Goal: Task Accomplishment & Management: Use online tool/utility

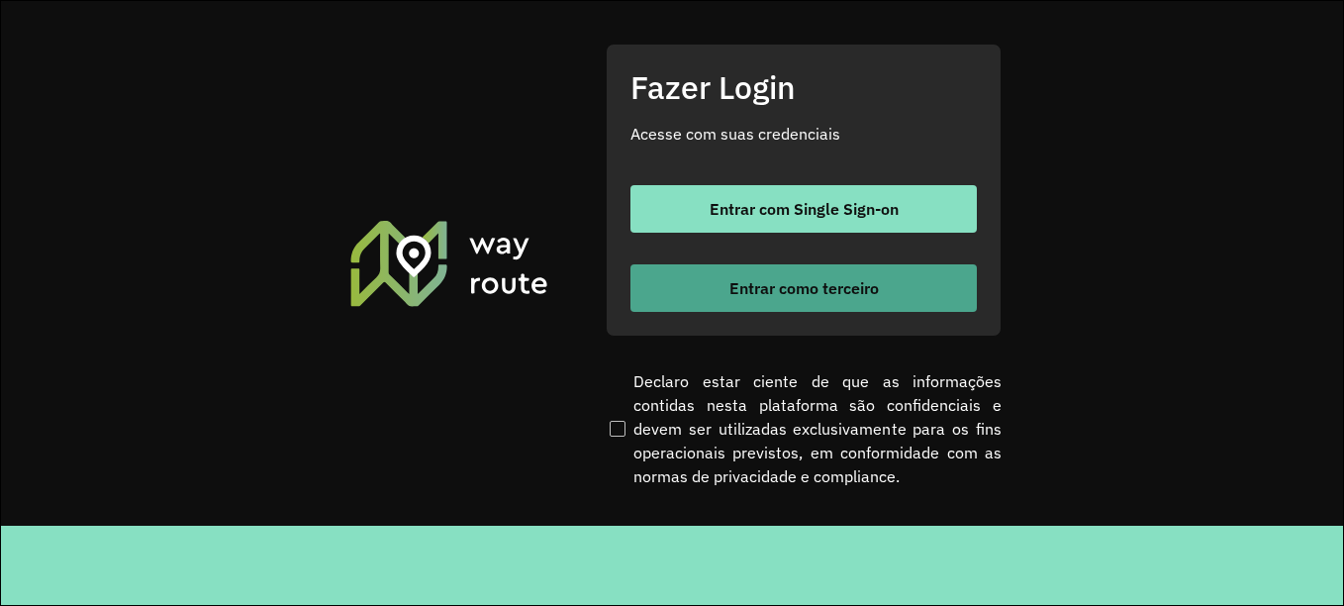
click at [808, 292] on span "Entrar como terceiro" at bounding box center [803, 288] width 149 height 16
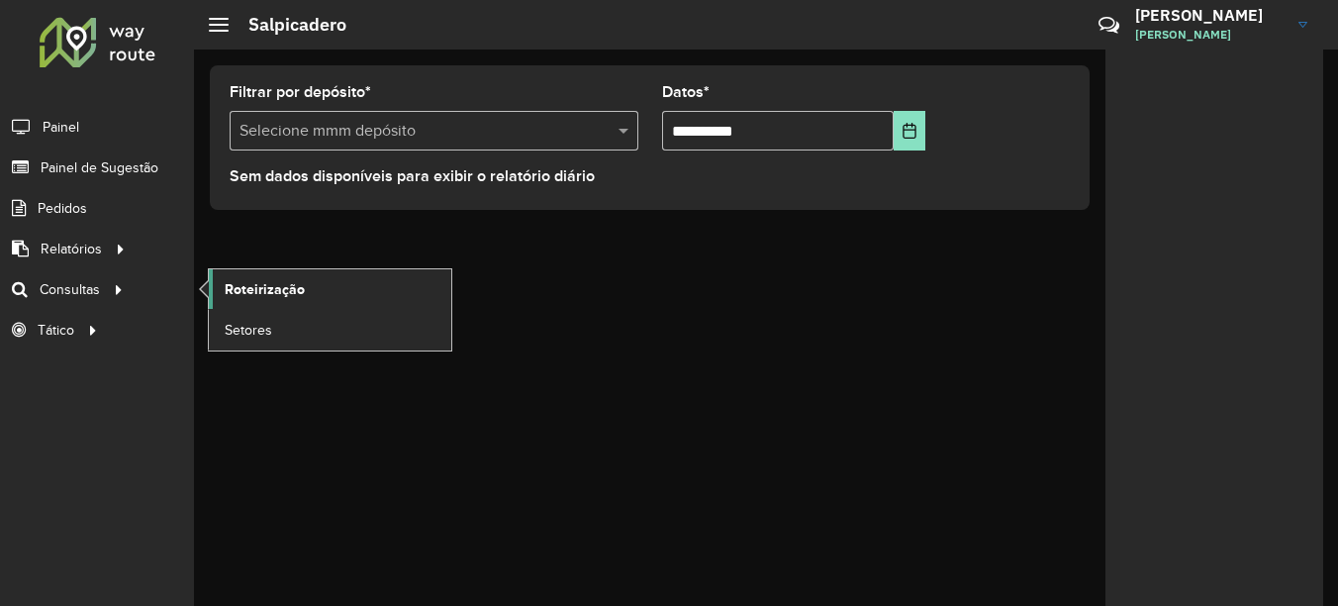
click at [257, 285] on span "Roteirização" at bounding box center [265, 289] width 80 height 21
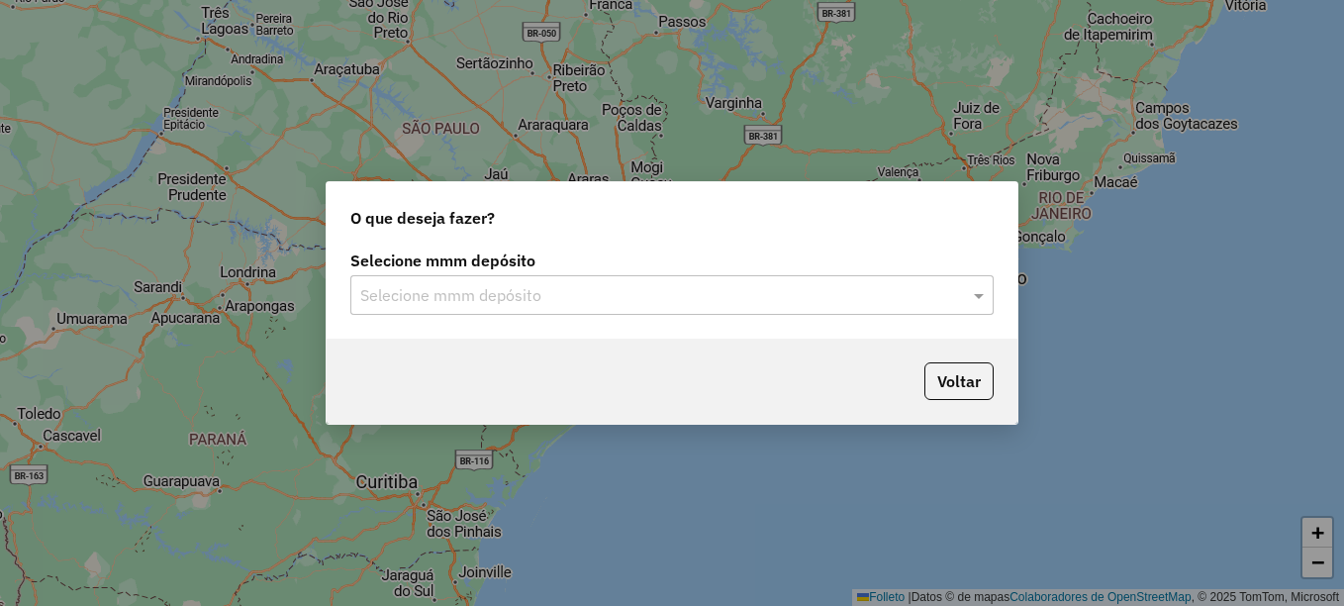
click at [495, 289] on input "text" at bounding box center [652, 296] width 584 height 24
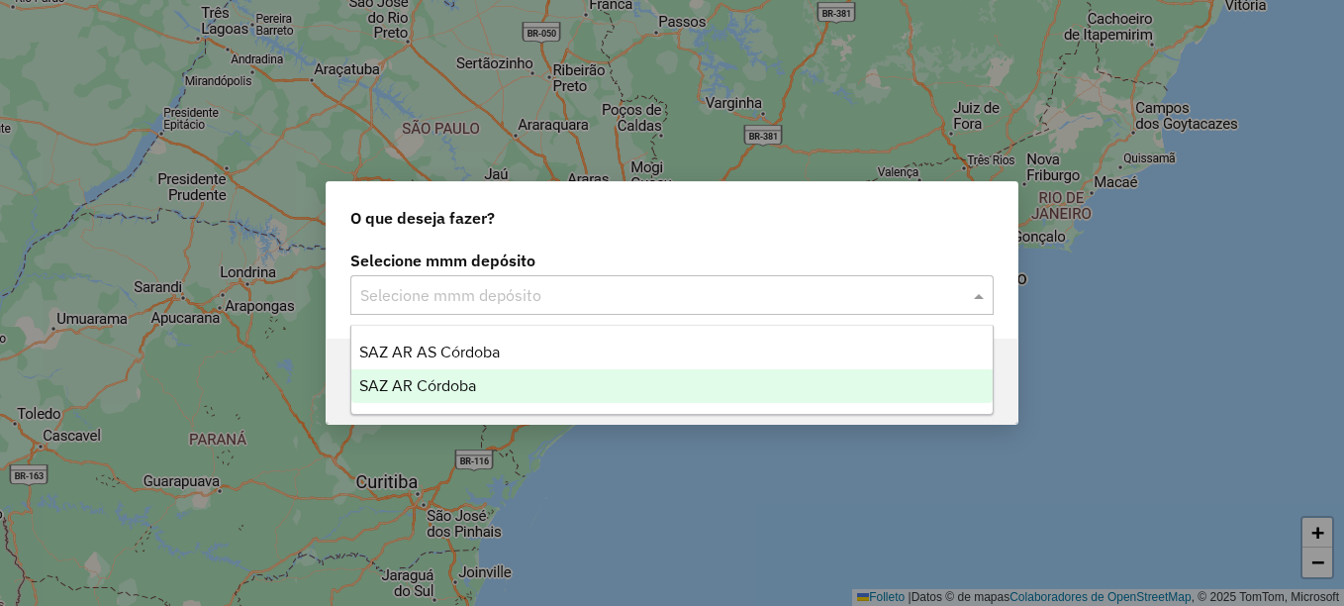
click at [442, 383] on span "SAZ AR Córdoba" at bounding box center [417, 385] width 117 height 17
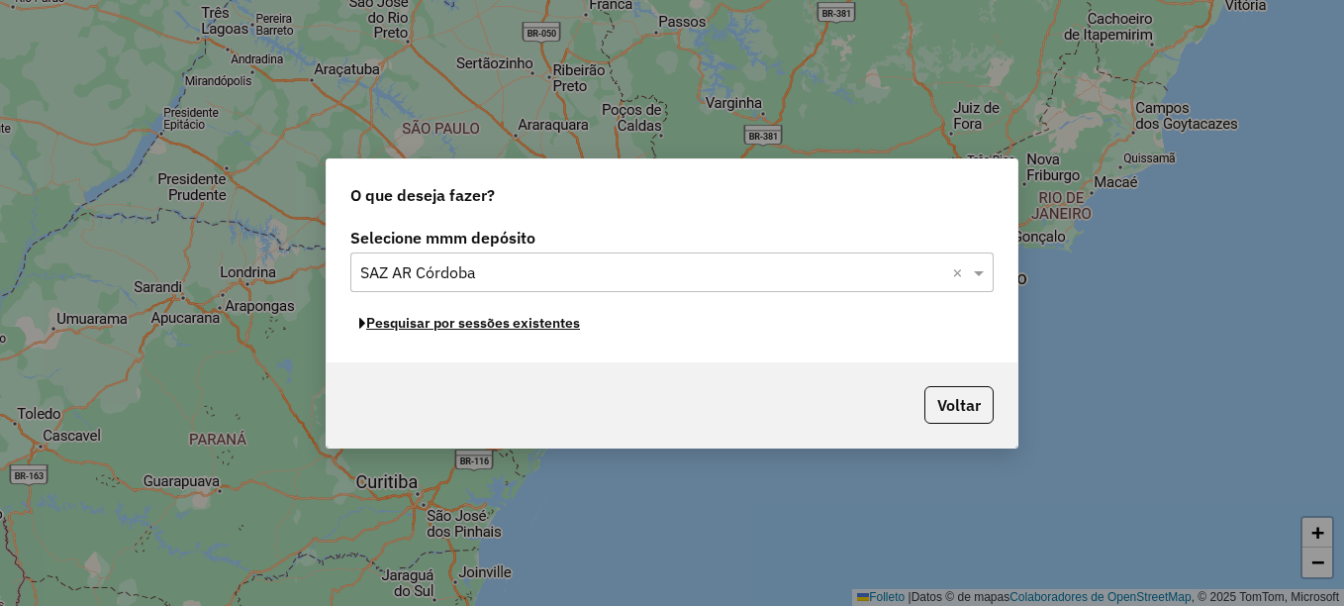
click at [509, 324] on font "Pesquisar por sessões existentes" at bounding box center [473, 323] width 214 height 18
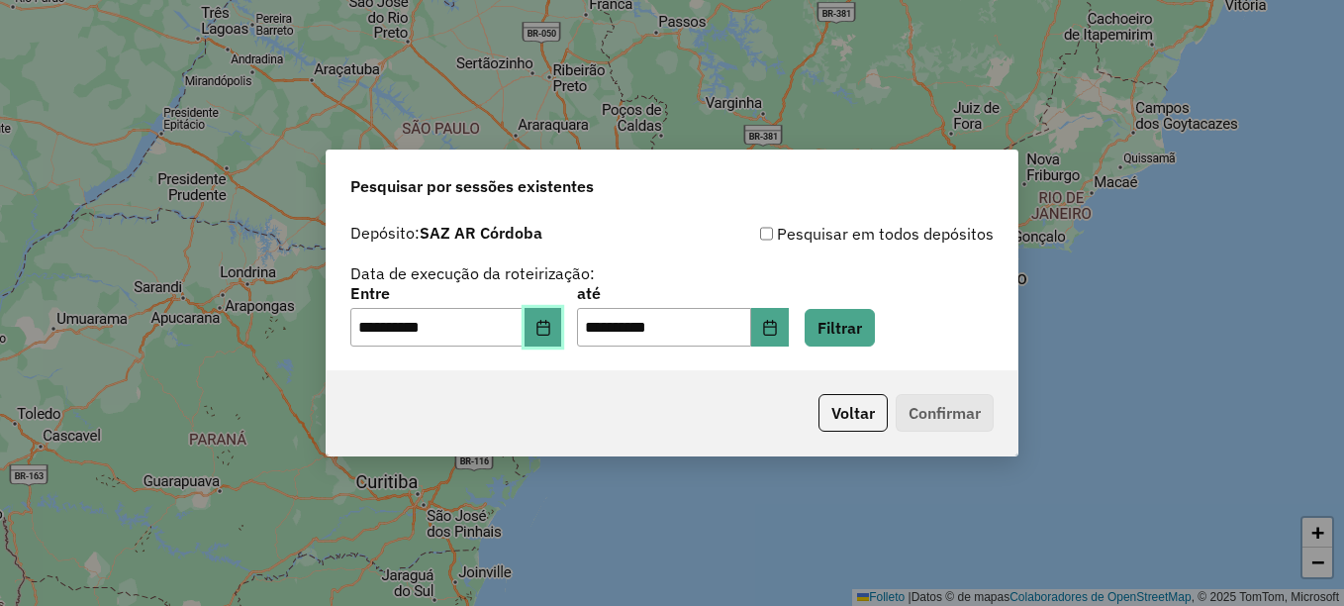
click at [562, 338] on button "Elija la fecha" at bounding box center [544, 328] width 38 height 40
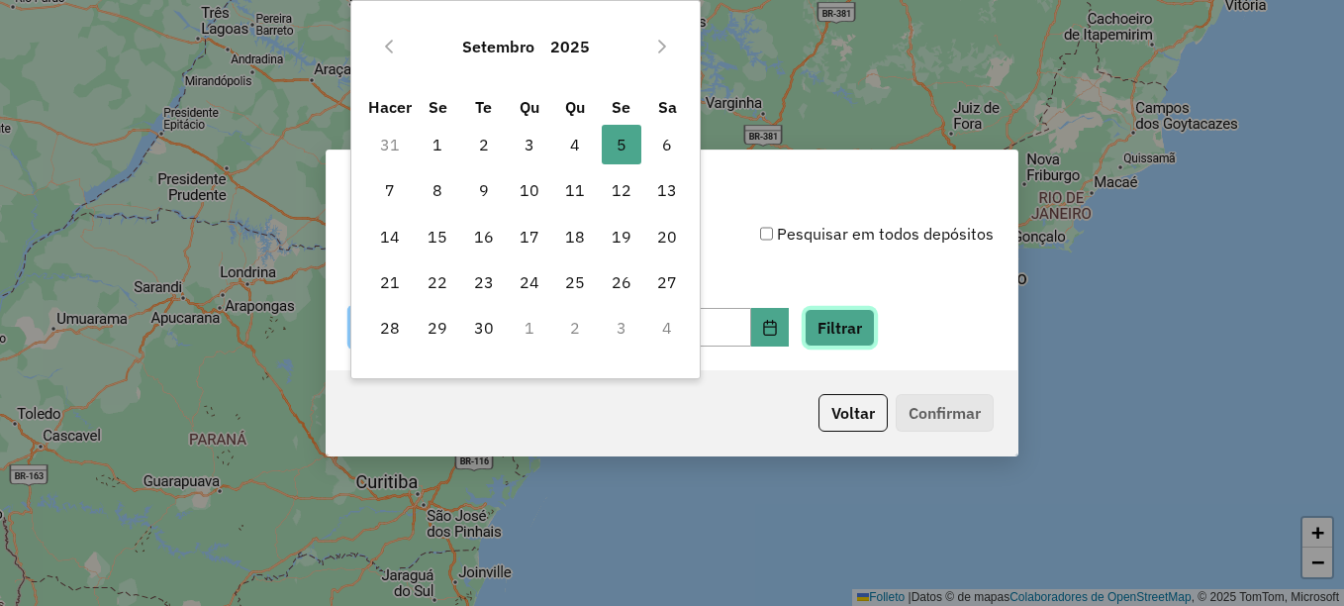
click at [843, 340] on button "Filtrar" at bounding box center [840, 328] width 70 height 38
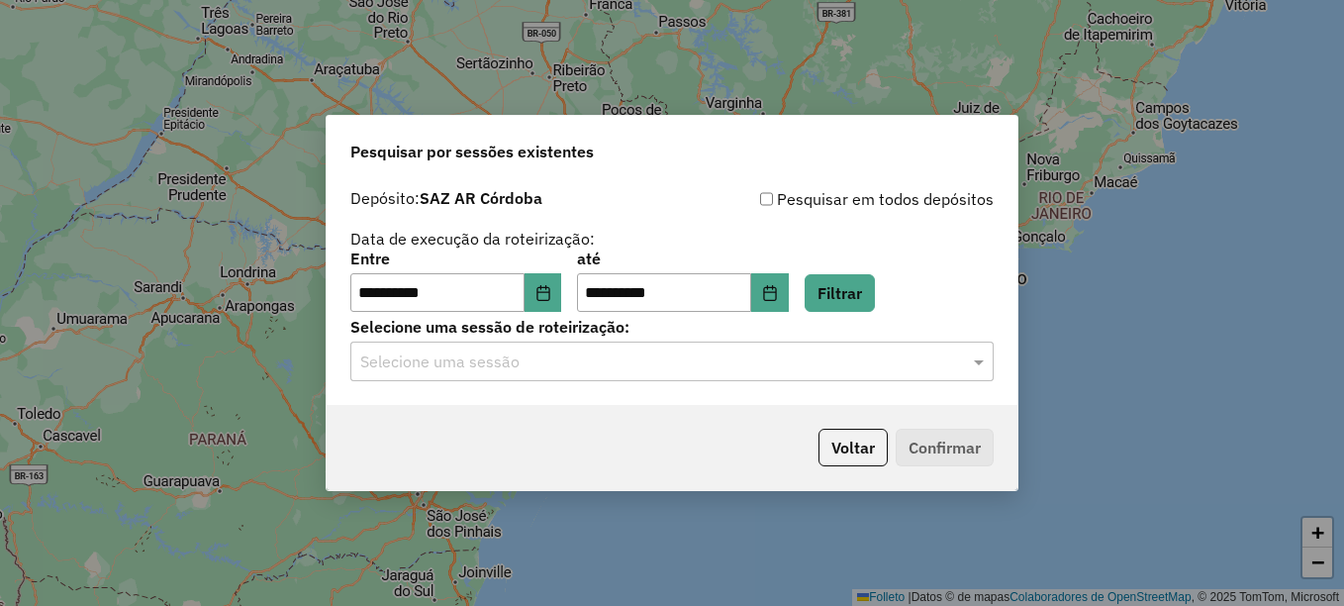
click at [596, 367] on input "text" at bounding box center [652, 362] width 584 height 24
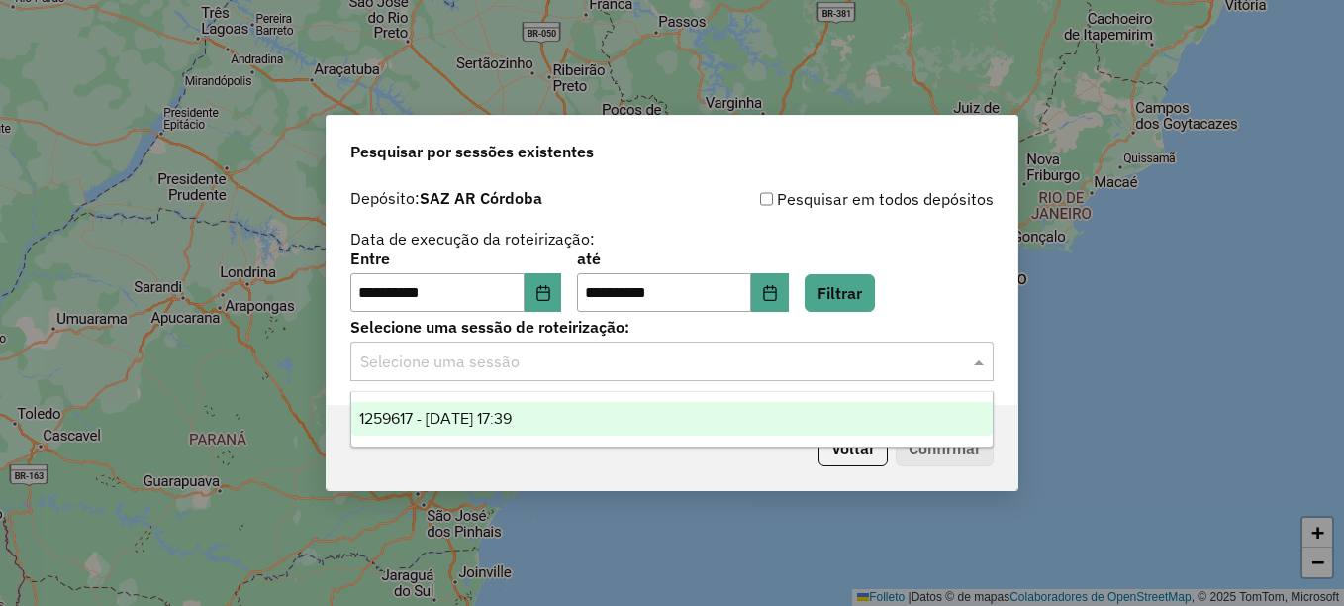
click at [512, 422] on span "1259617 - 05/09/2025 17:39" at bounding box center [435, 418] width 152 height 17
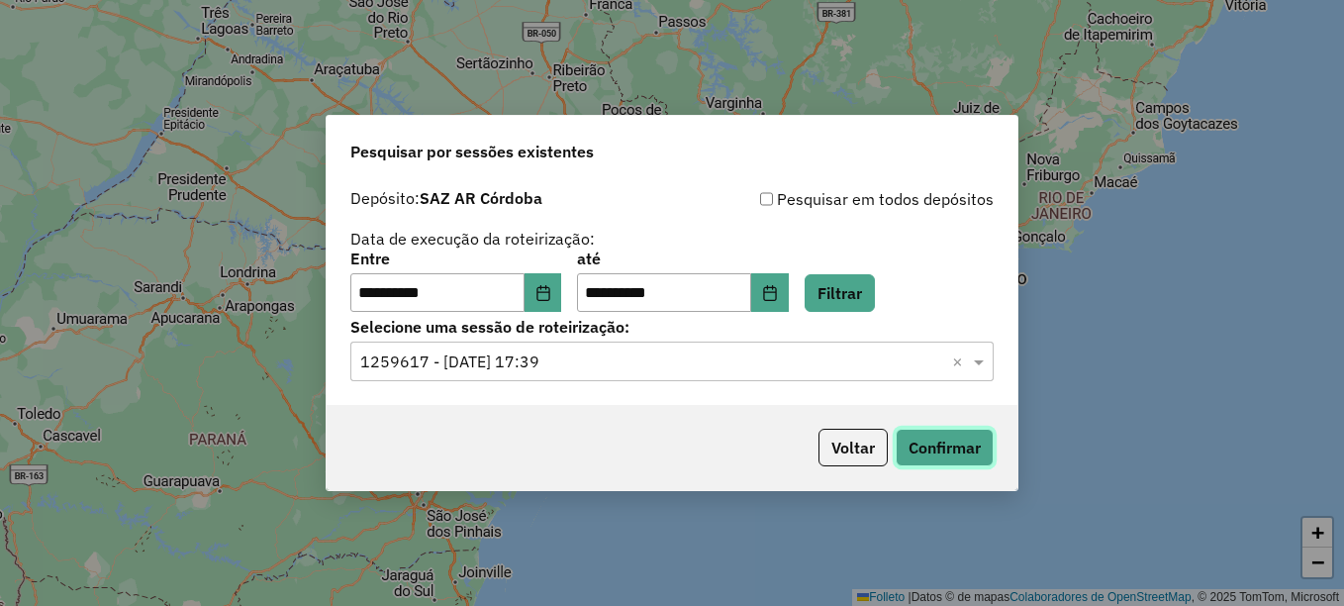
click at [942, 447] on button "Confirmar" at bounding box center [945, 448] width 98 height 38
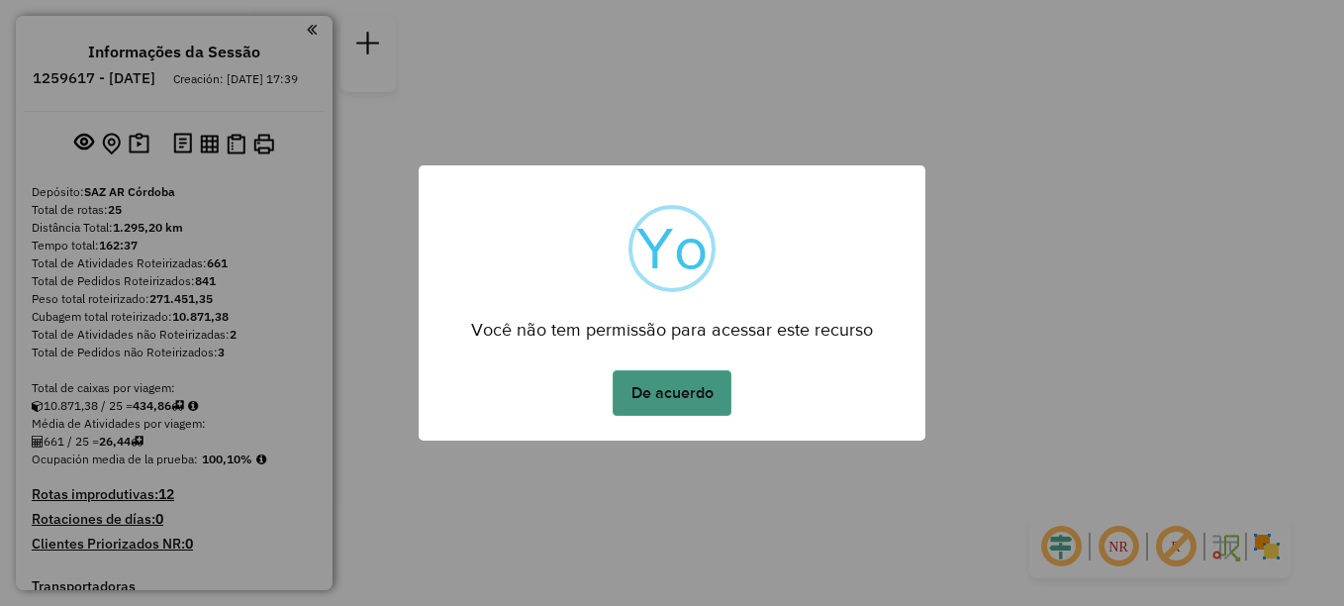
click at [662, 397] on button "De acuerdo" at bounding box center [672, 393] width 119 height 46
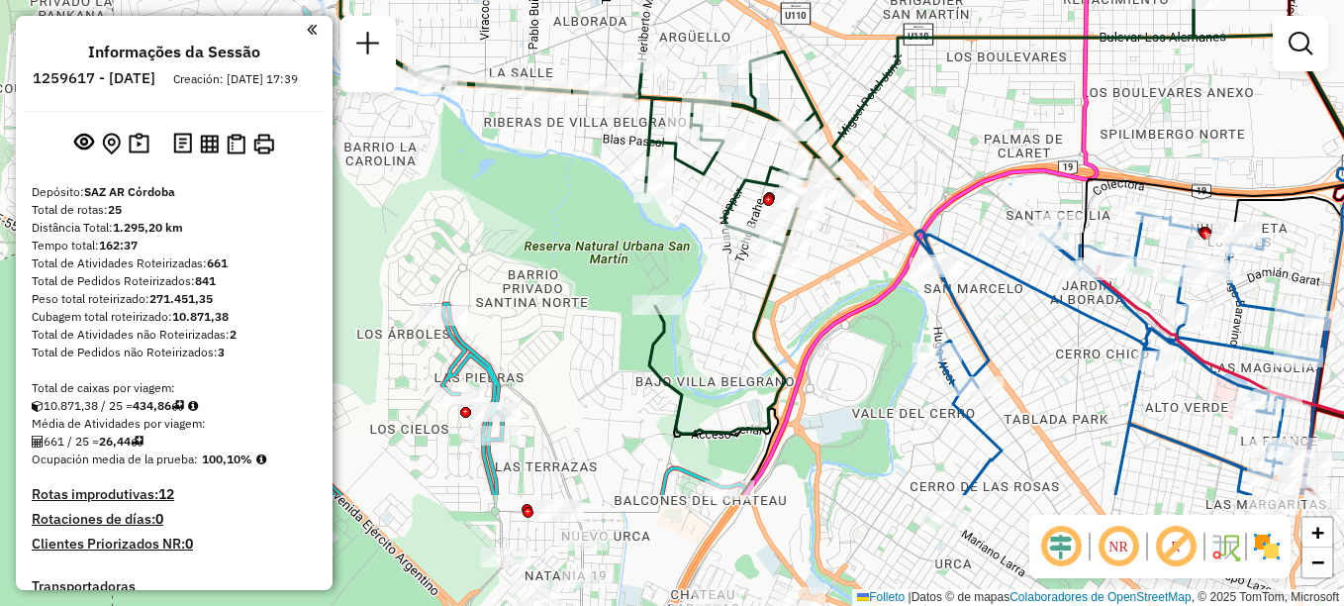
drag, startPoint x: 521, startPoint y: 317, endPoint x: 571, endPoint y: 144, distance: 180.4
click at [571, 144] on div "Janela de atendimento Grade de atendimento Capacidade Transportadoras Veículos …" at bounding box center [672, 303] width 1344 height 606
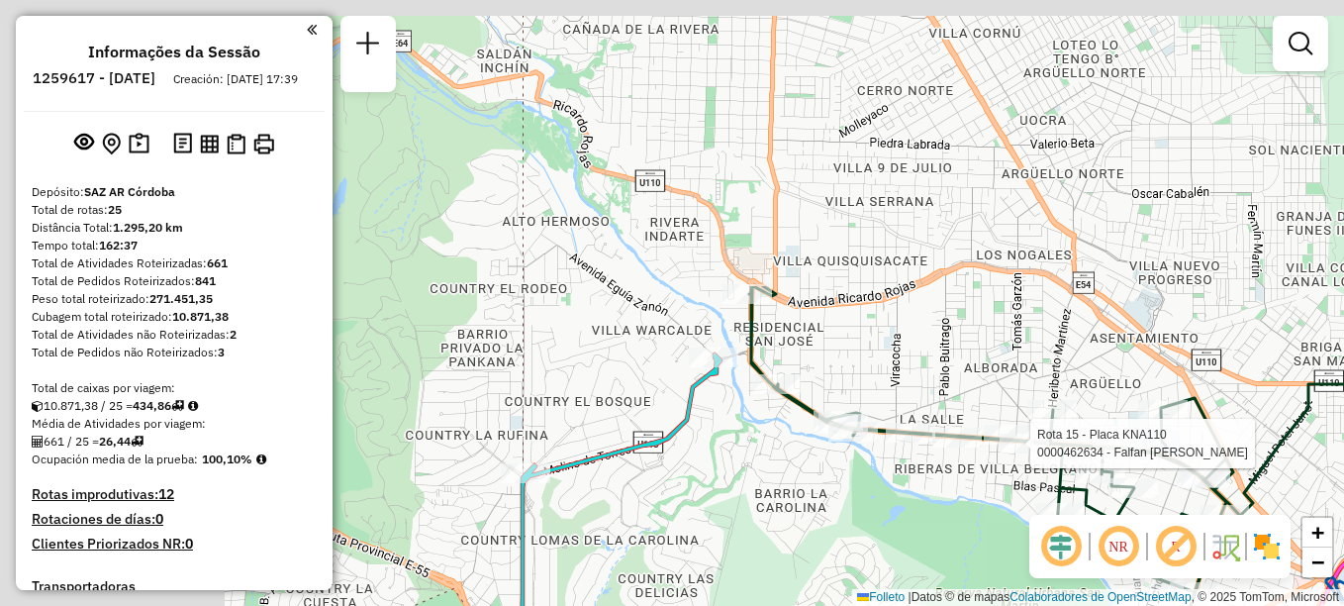
drag, startPoint x: 516, startPoint y: 179, endPoint x: 924, endPoint y: 502, distance: 520.8
click at [924, 502] on div "Rota 15 - Placa KNA110 0000462634 - Falfan [PERSON_NAME] de atendimento Grade d…" at bounding box center [672, 303] width 1344 height 606
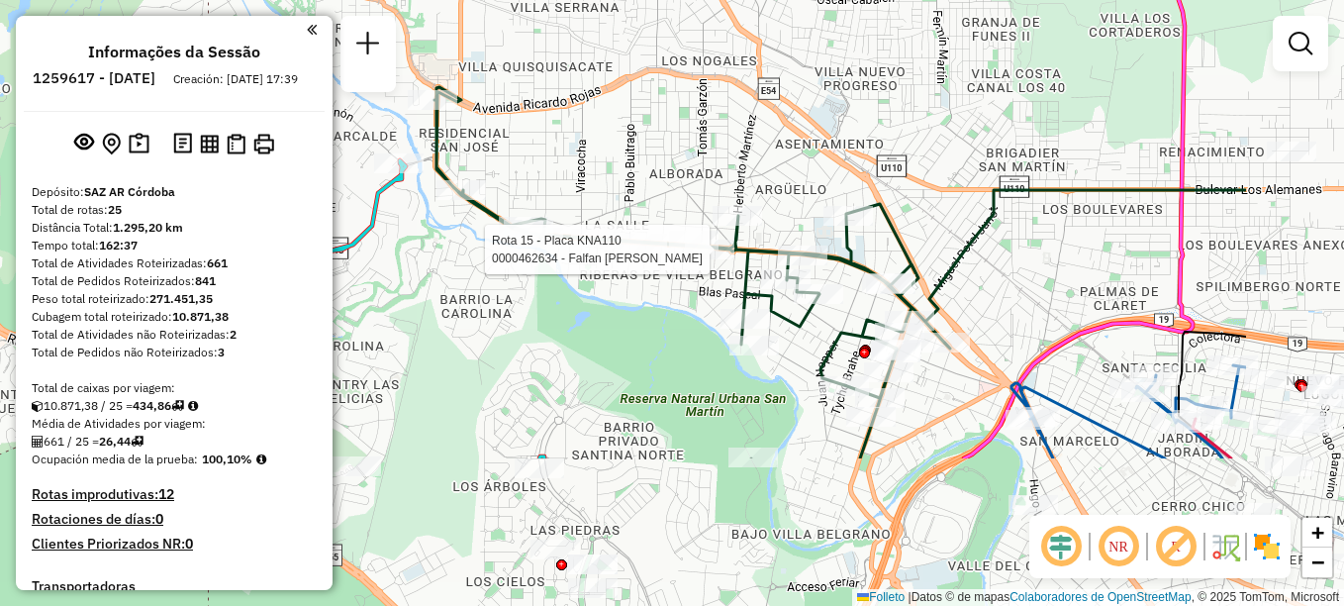
drag, startPoint x: 790, startPoint y: 521, endPoint x: 576, endPoint y: 315, distance: 296.8
click at [576, 315] on div "Rota 15 - Placa KNA110 0000462634 - Falfan [PERSON_NAME] de atendimento Grade d…" at bounding box center [672, 303] width 1344 height 606
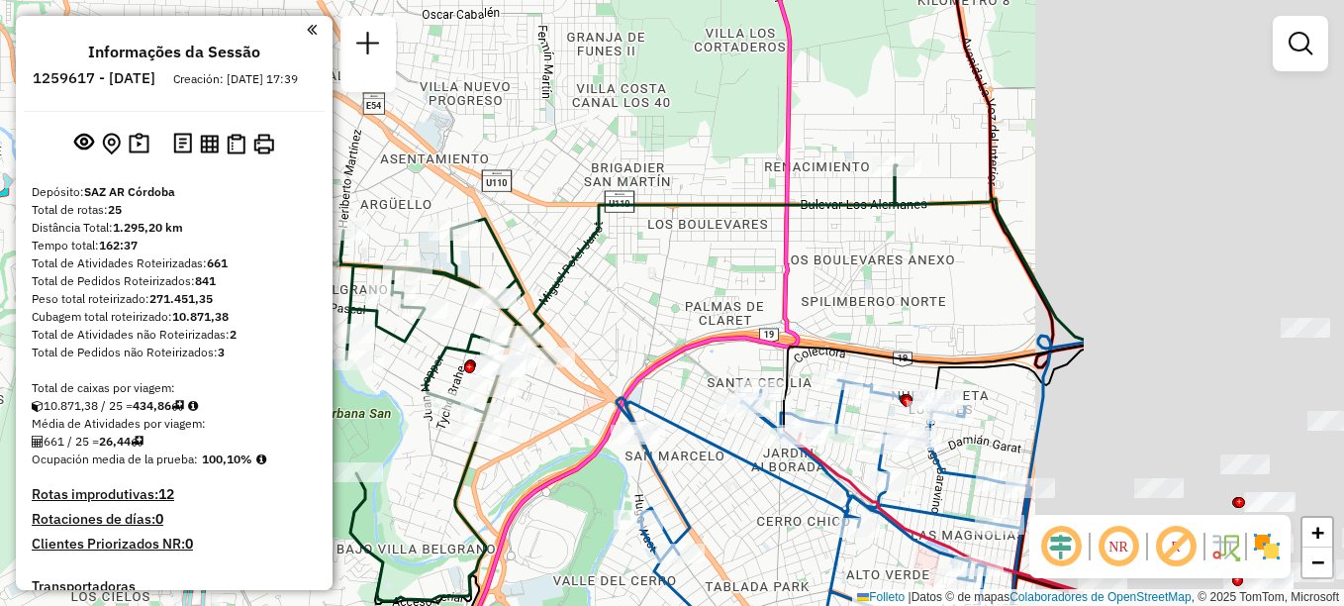
drag, startPoint x: 968, startPoint y: 243, endPoint x: 864, endPoint y: 234, distance: 104.4
click at [864, 234] on div "Rota 15 - Placa KNA110 0000462634 - Falfan [PERSON_NAME] de atendimento Grade d…" at bounding box center [672, 303] width 1344 height 606
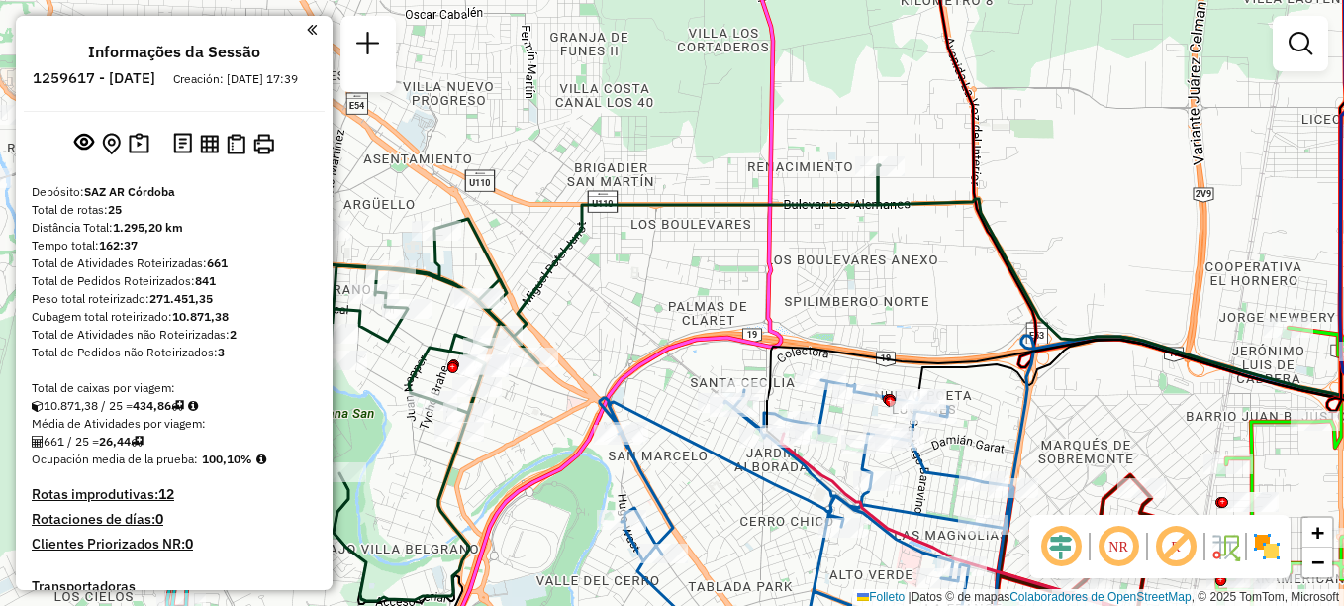
click at [883, 230] on div "Rota 15 - Placa KNA110 0000462634 - Falfan [PERSON_NAME] de atendimento Grade d…" at bounding box center [672, 303] width 1344 height 606
select select "**********"
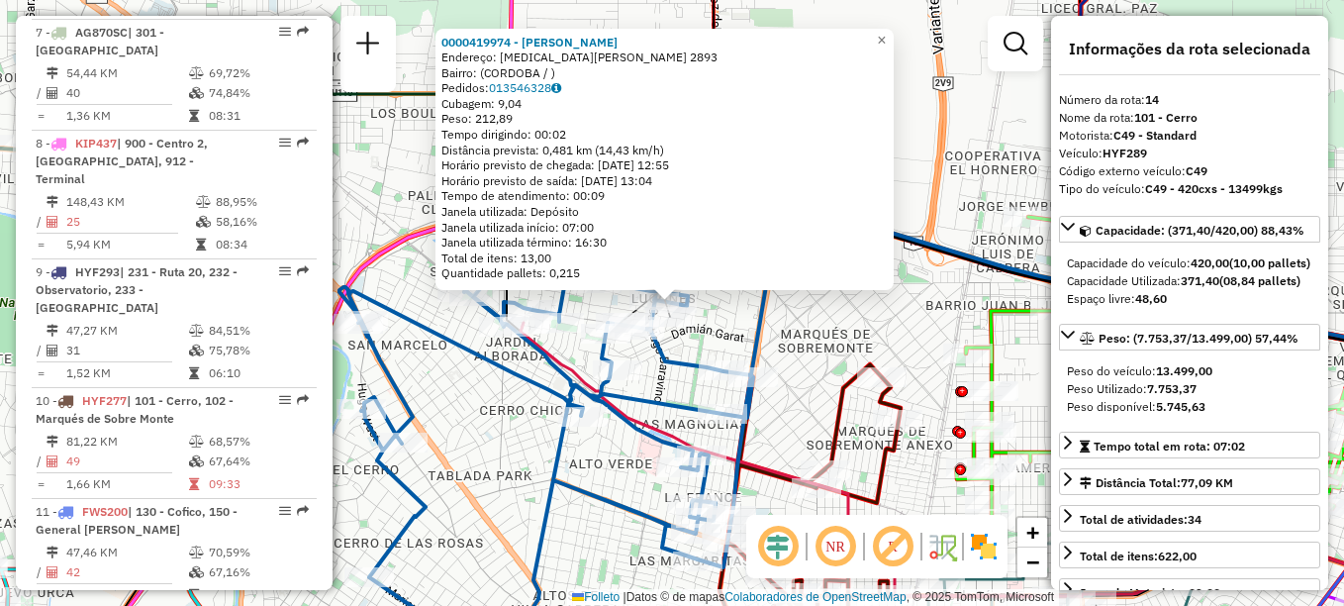
scroll to position [2021, 0]
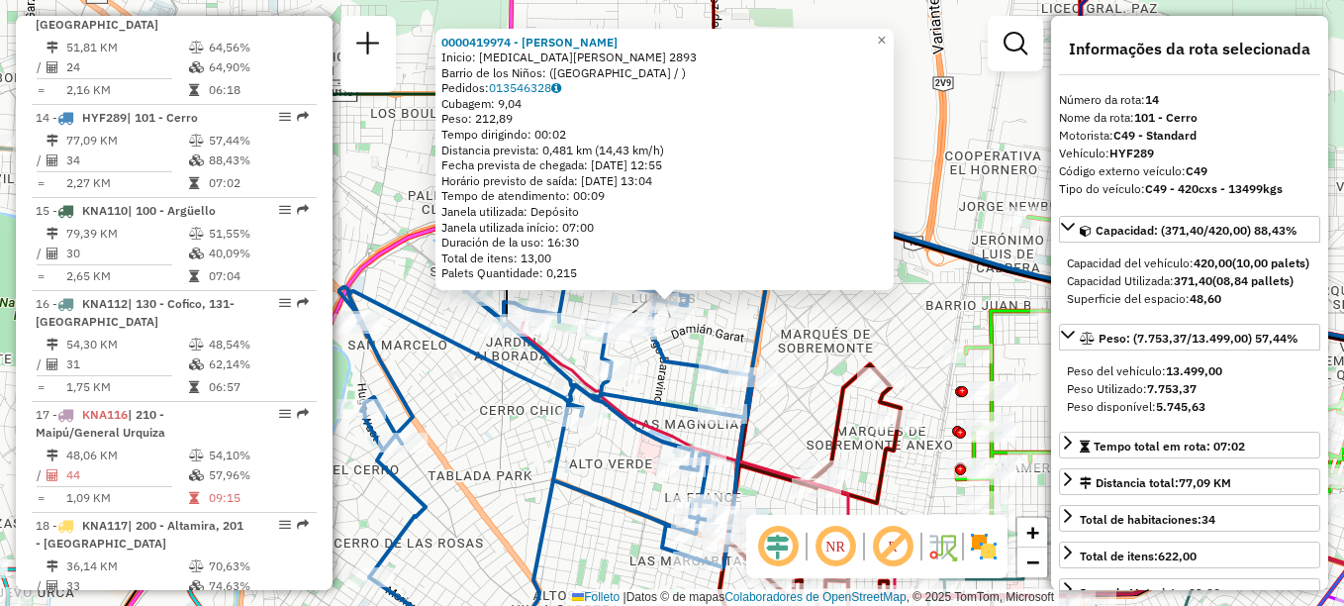
click at [965, 201] on div "0000419974 - [PERSON_NAME]: [MEDICAL_DATA][PERSON_NAME] 2893 Barrio de los Niño…" at bounding box center [672, 303] width 1344 height 606
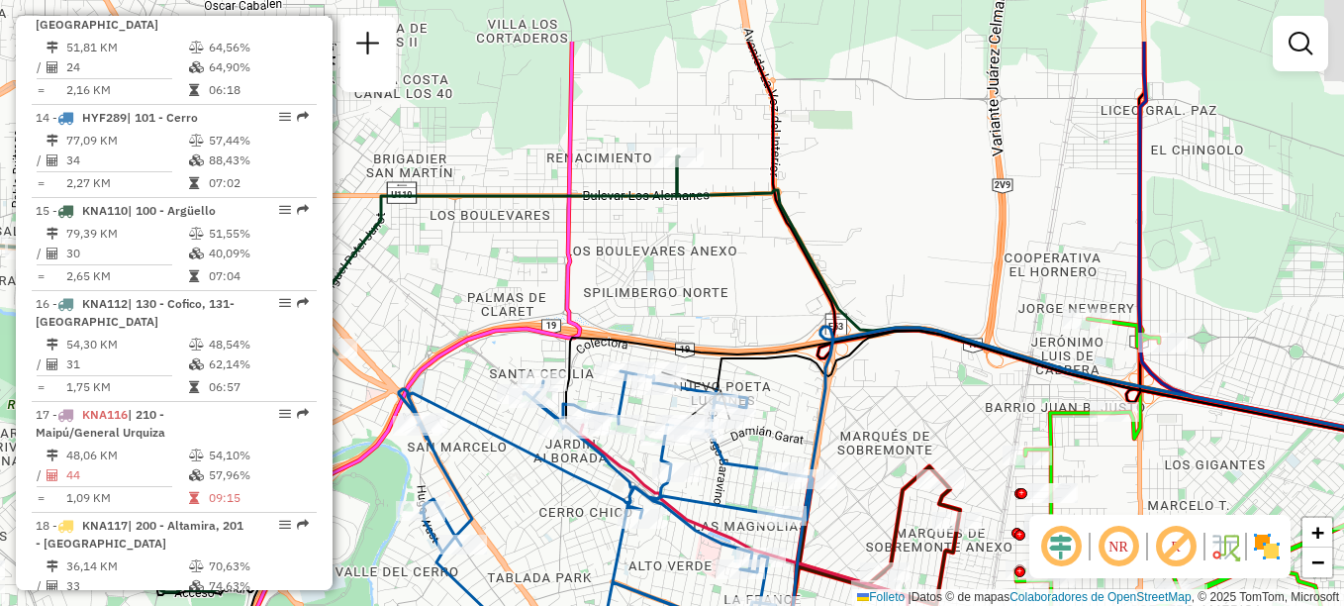
drag, startPoint x: 895, startPoint y: 178, endPoint x: 954, endPoint y: 280, distance: 118.0
click at [954, 280] on div "Janela de atendimento Grade de atendimento Capacidade Transportadoras Veículos …" at bounding box center [672, 303] width 1344 height 606
select select "**********"
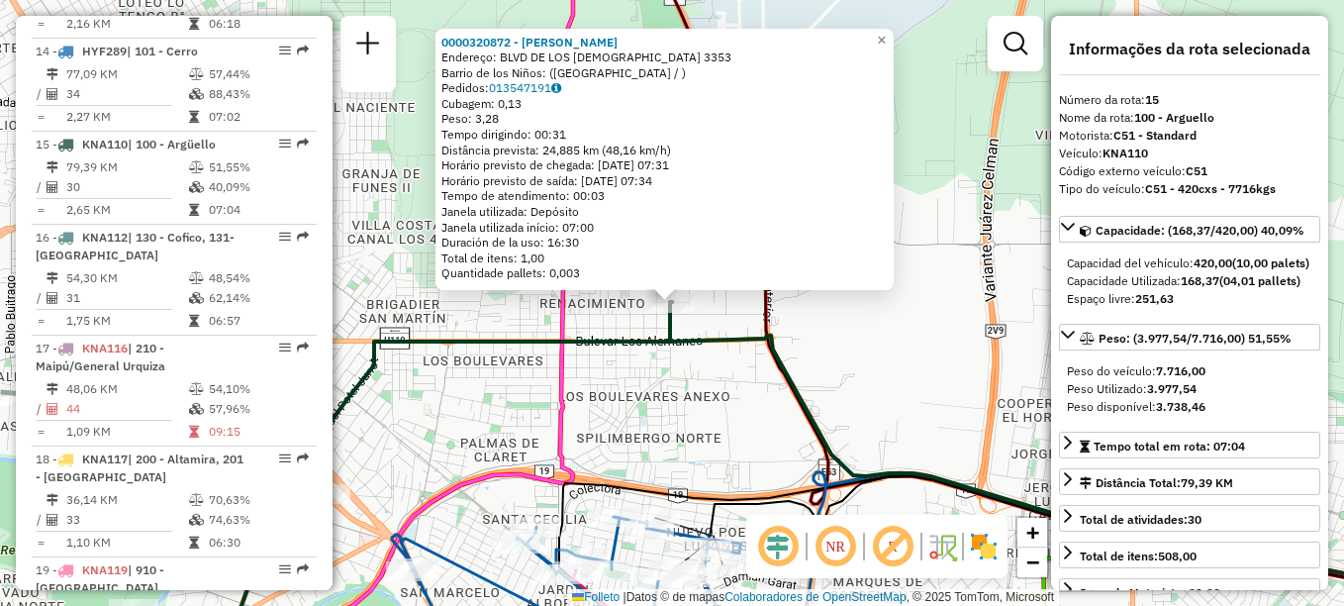
scroll to position [2114, 0]
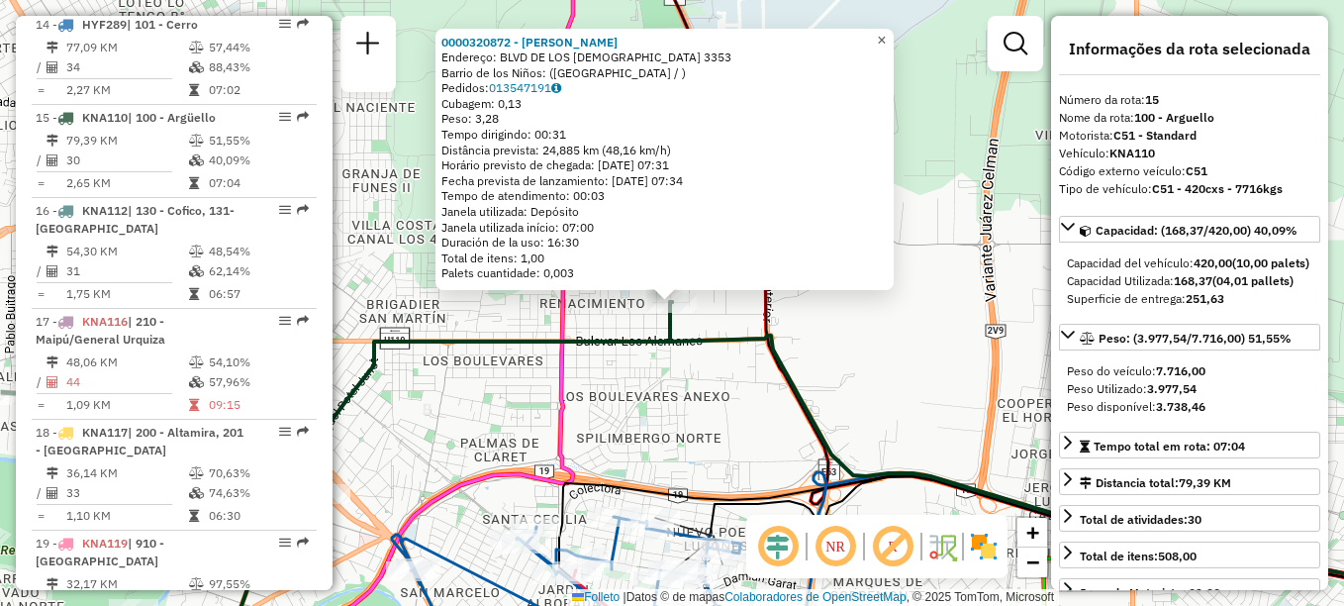
click at [886, 37] on span "×" at bounding box center [881, 40] width 9 height 17
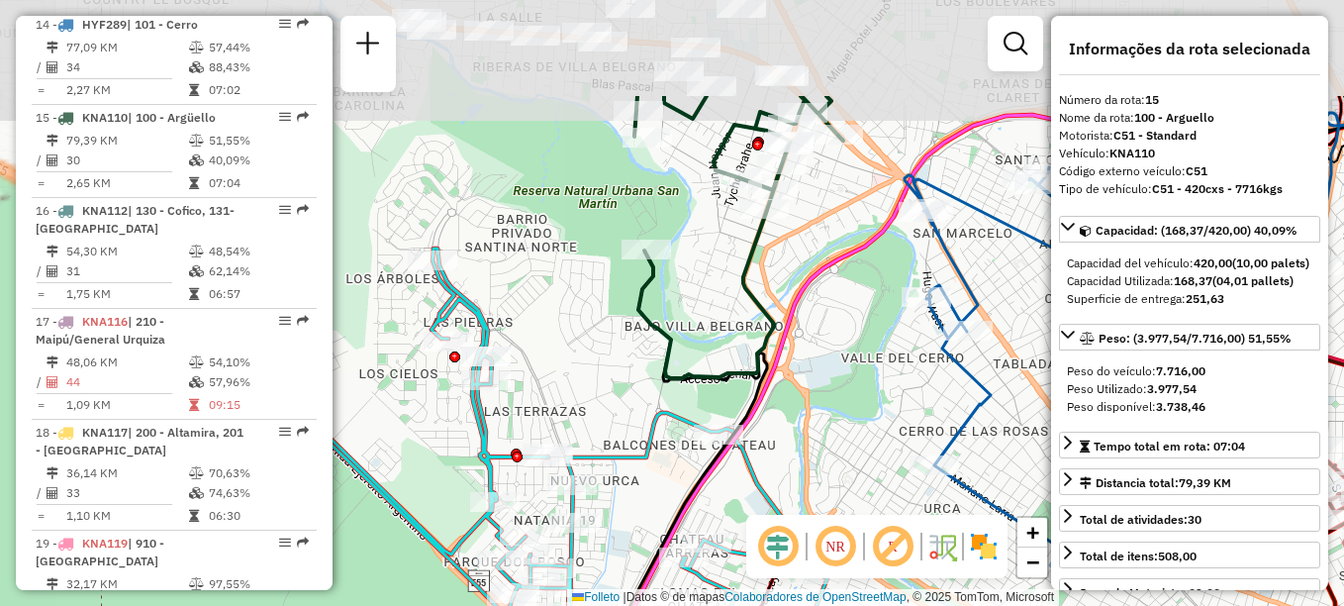
drag, startPoint x: 580, startPoint y: 249, endPoint x: 829, endPoint y: 380, distance: 281.6
click at [829, 380] on div "Janela de atendimento Grade de atendimento Capacidade Transportadoras Veículos …" at bounding box center [672, 303] width 1344 height 606
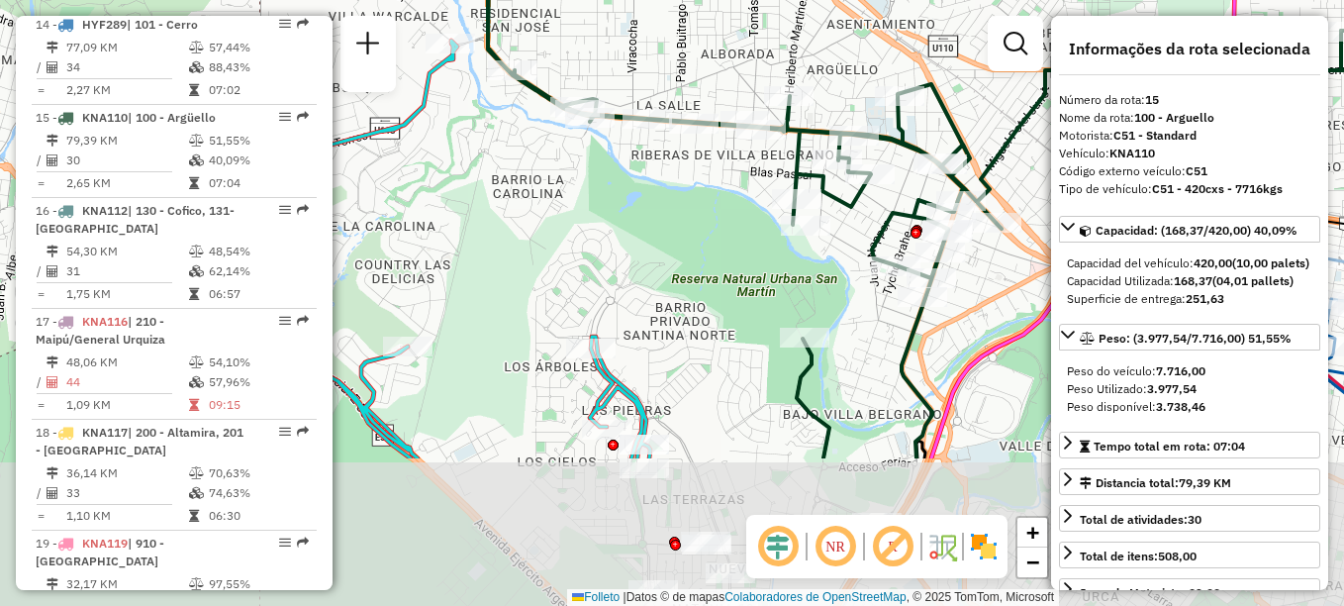
drag, startPoint x: 575, startPoint y: 392, endPoint x: 489, endPoint y: 184, distance: 225.0
click at [489, 184] on div "Janela de atendimento Grade de atendimento Capacidade Transportadoras Veículos …" at bounding box center [672, 303] width 1344 height 606
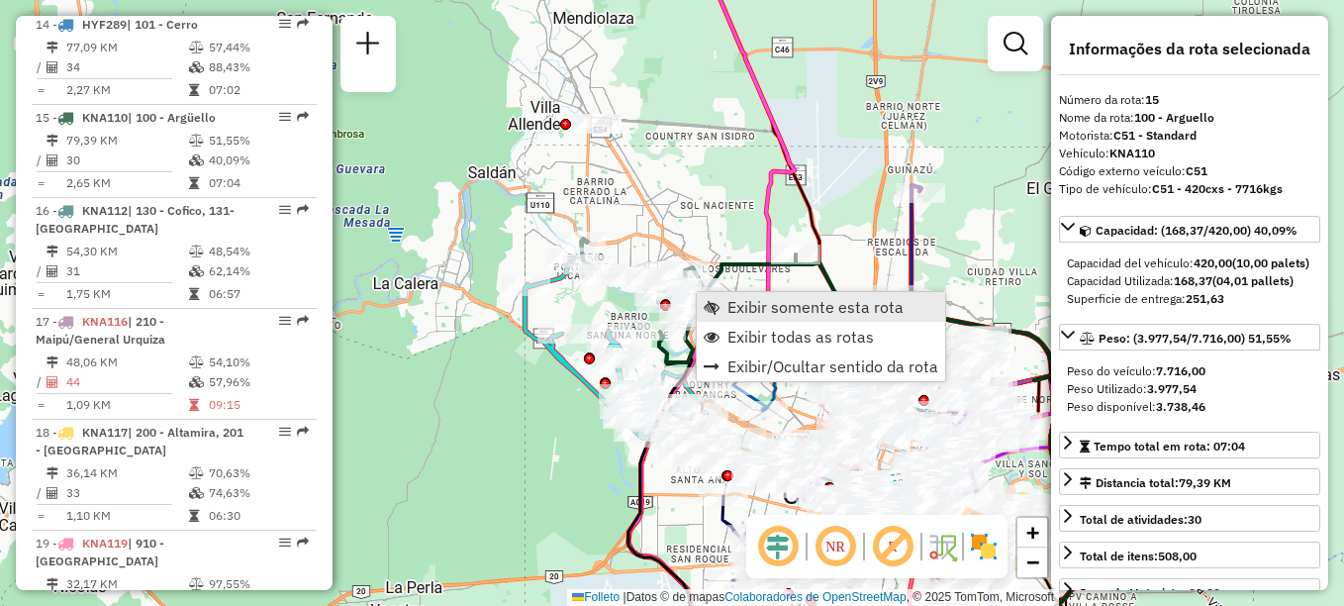
click at [744, 307] on span "Exibir somente esta rota" at bounding box center [815, 307] width 176 height 16
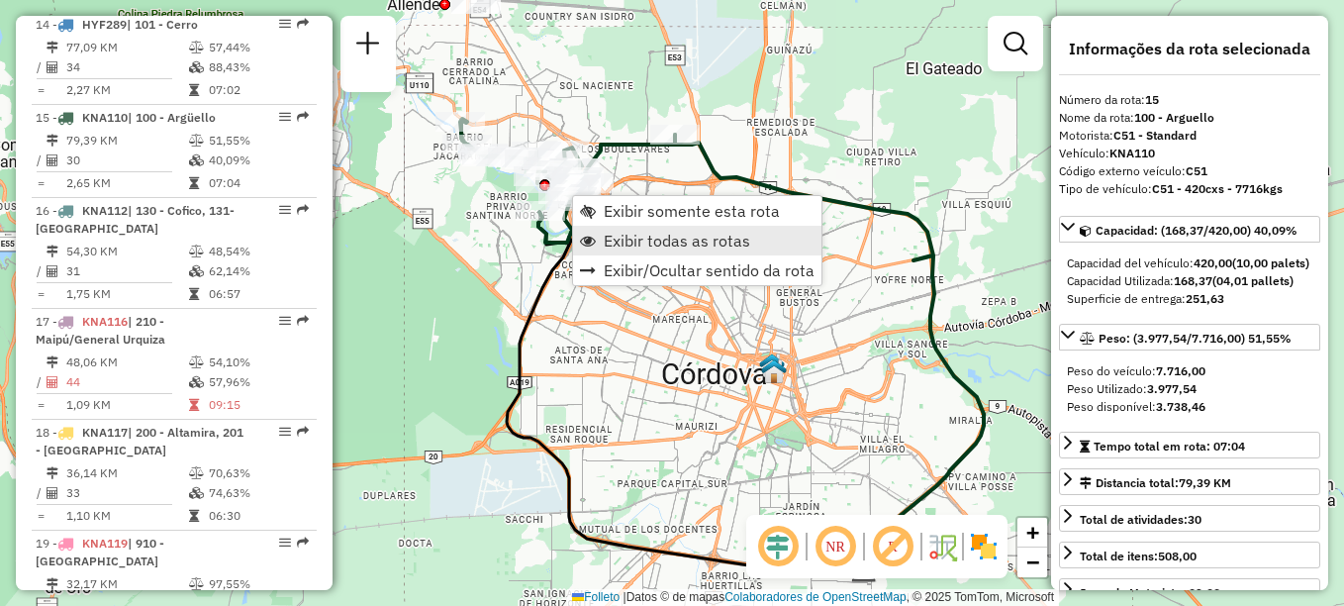
click at [672, 236] on span "Exibir todas as rotas" at bounding box center [677, 241] width 146 height 16
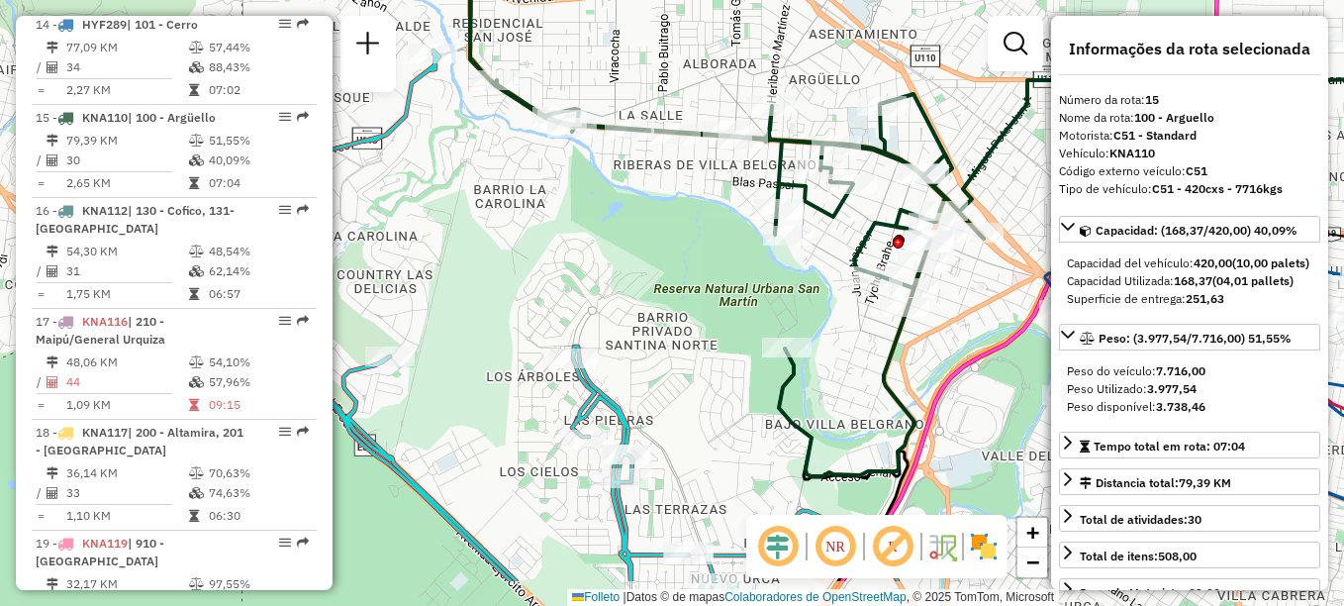
drag, startPoint x: 722, startPoint y: 386, endPoint x: 723, endPoint y: 246, distance: 139.6
click at [724, 250] on div "Janela de atendimento Grade de atendimento Capacidade Transportadoras Veículos …" at bounding box center [672, 303] width 1344 height 606
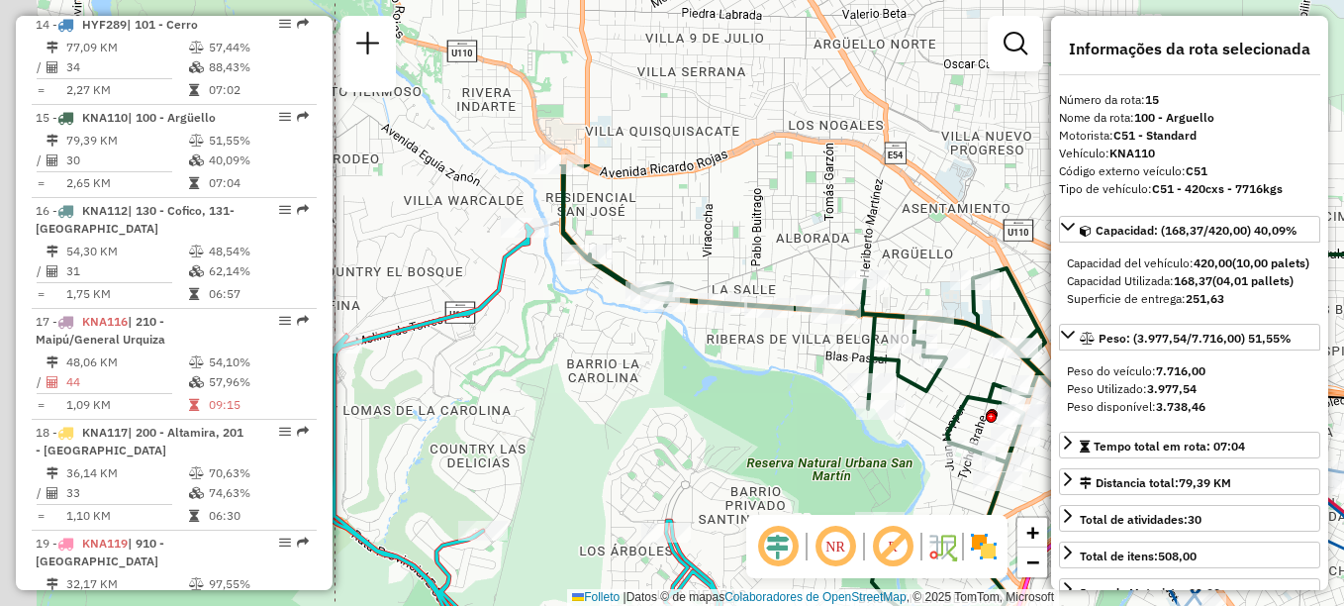
drag, startPoint x: 566, startPoint y: 335, endPoint x: 582, endPoint y: 362, distance: 31.9
click at [582, 362] on div "Janela de atendimento Grade de atendimento Capacidade Transportadoras Veículos …" at bounding box center [672, 303] width 1344 height 606
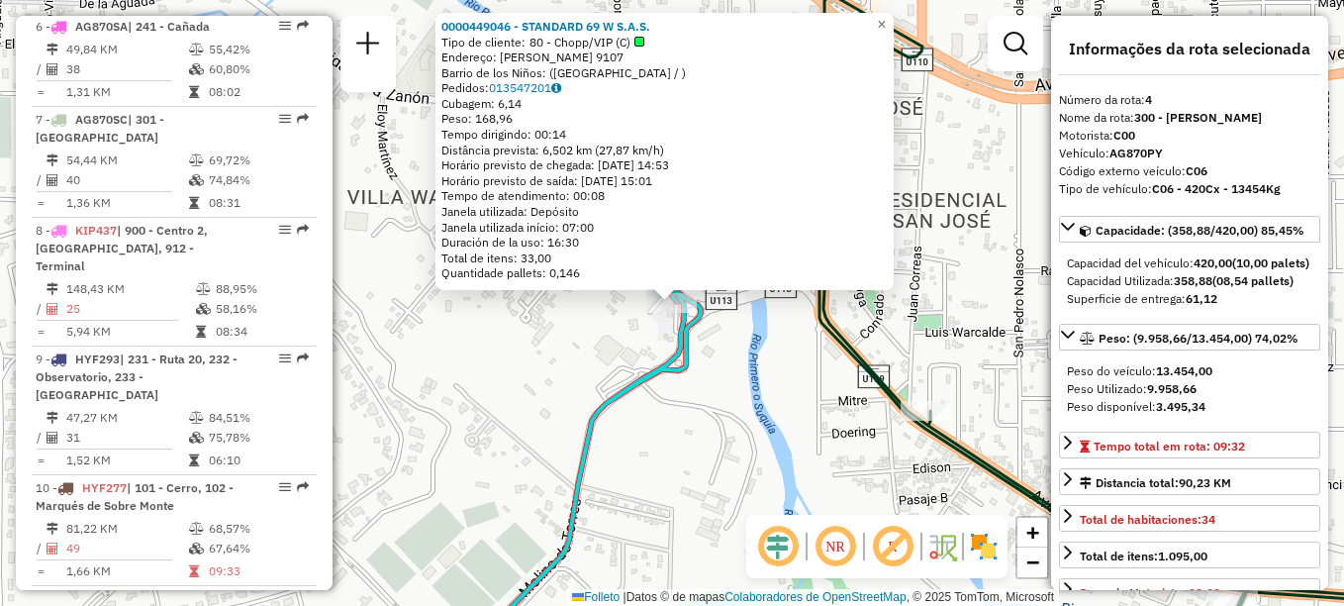
scroll to position [1002, 0]
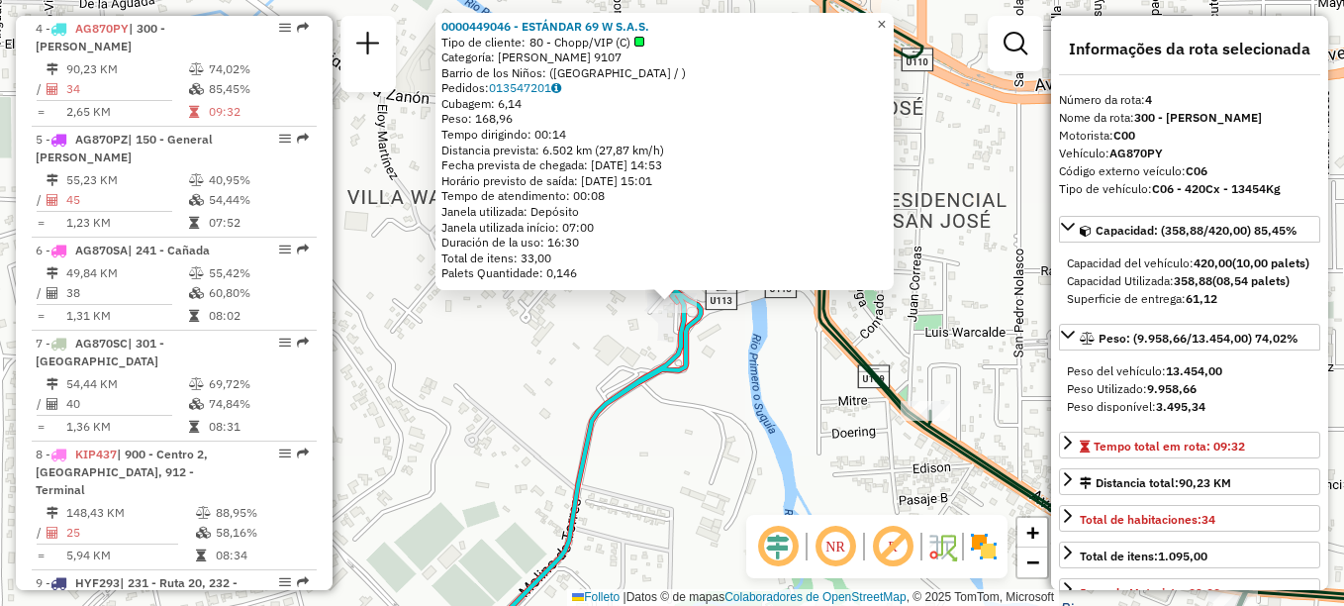
drag, startPoint x: 898, startPoint y: 18, endPoint x: 853, endPoint y: 45, distance: 51.9
click at [886, 18] on span "×" at bounding box center [881, 24] width 9 height 17
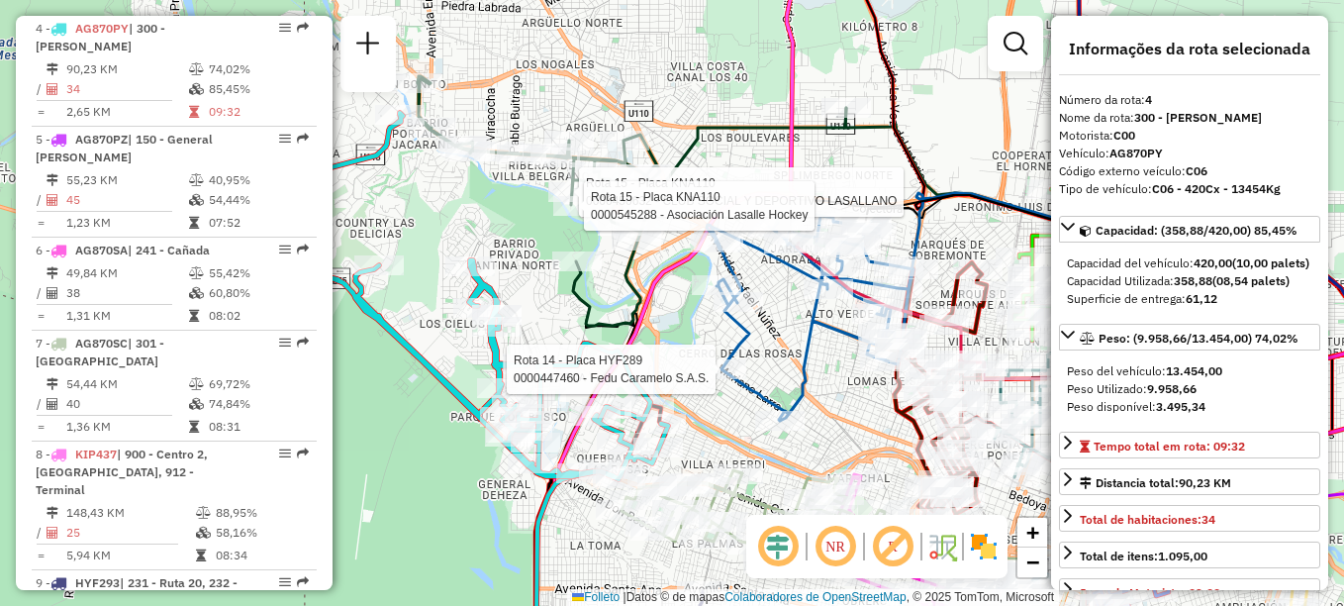
click at [717, 379] on div at bounding box center [721, 369] width 49 height 20
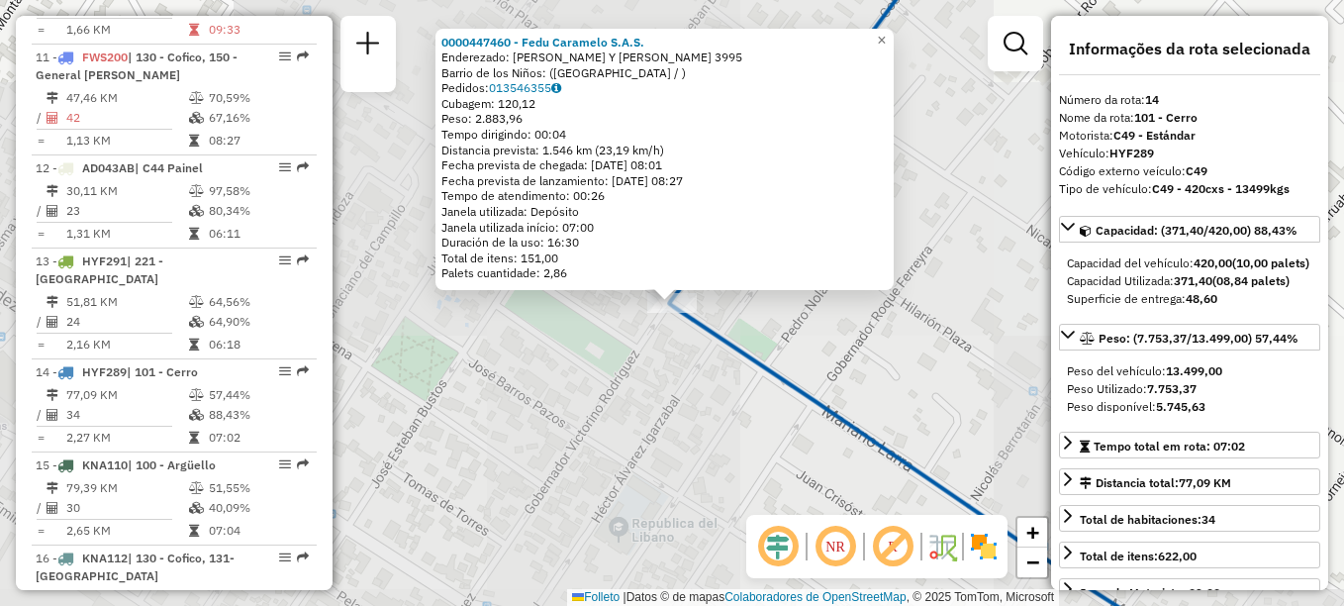
scroll to position [2021, 0]
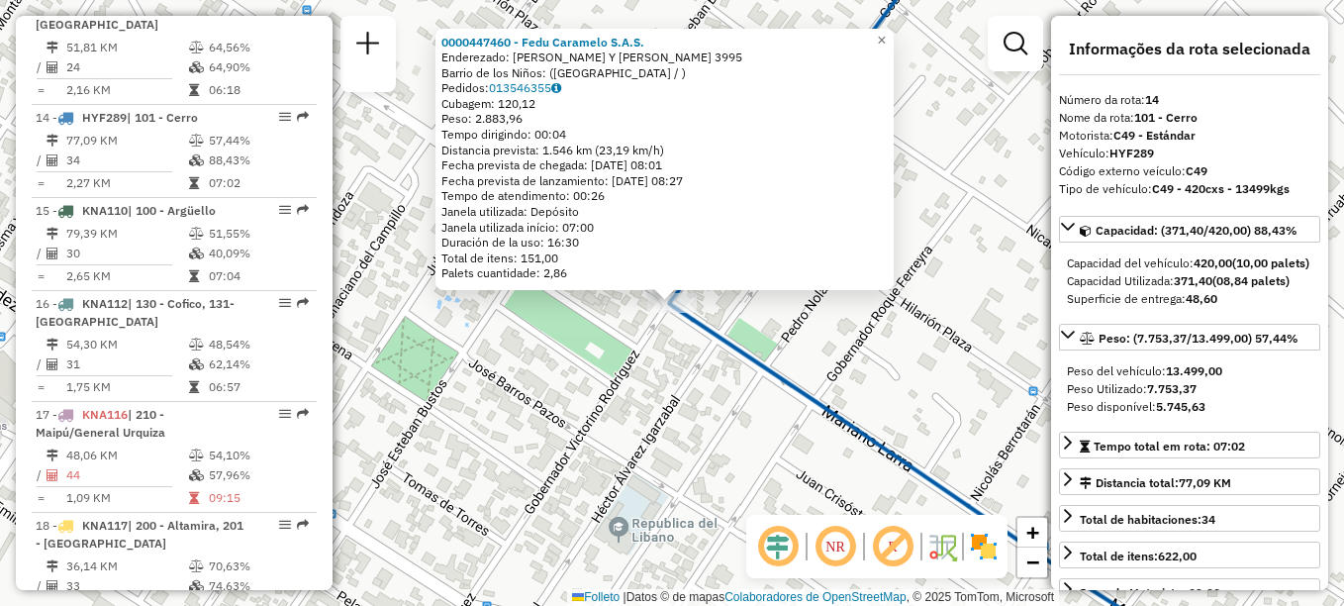
click at [908, 41] on div "0000447460 - Fedu Caramelo S.A.S. Enderezado: [PERSON_NAME] Y GOB [PERSON_NAME]…" at bounding box center [672, 303] width 1344 height 606
